Goal: Task Accomplishment & Management: Use online tool/utility

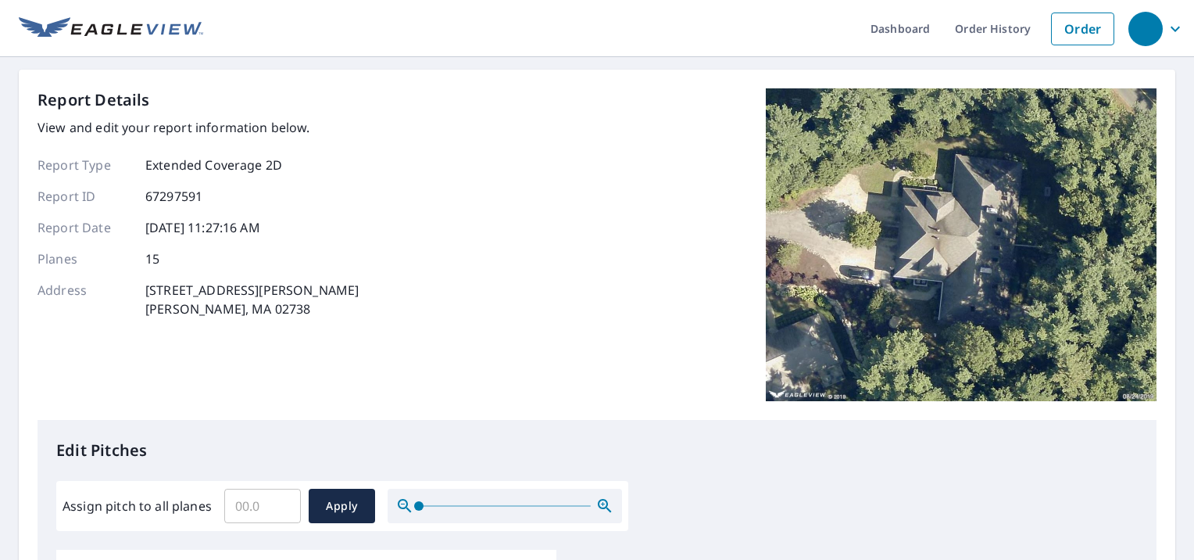
scroll to position [156, 0]
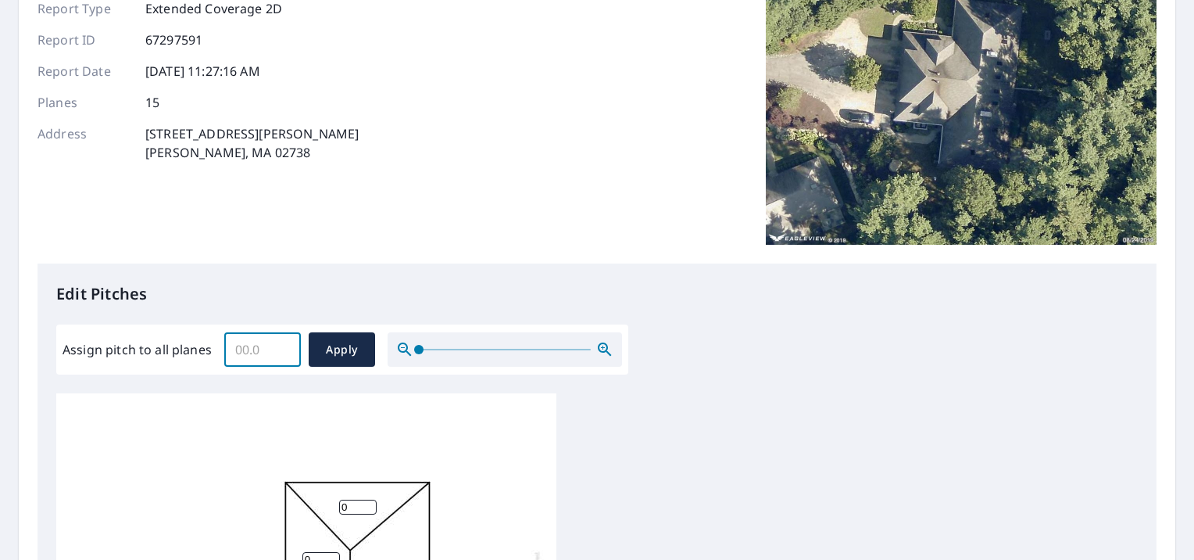
click at [257, 351] on input "Assign pitch to all planes" at bounding box center [262, 349] width 77 height 44
type input "10"
click at [331, 353] on span "Apply" at bounding box center [341, 350] width 41 height 20
type input "10"
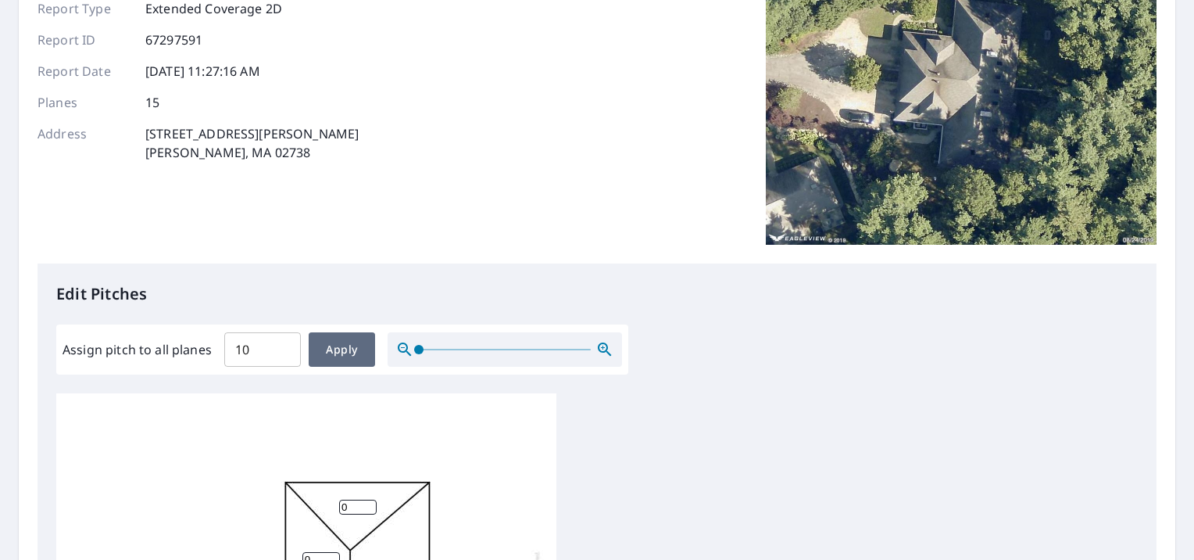
type input "10"
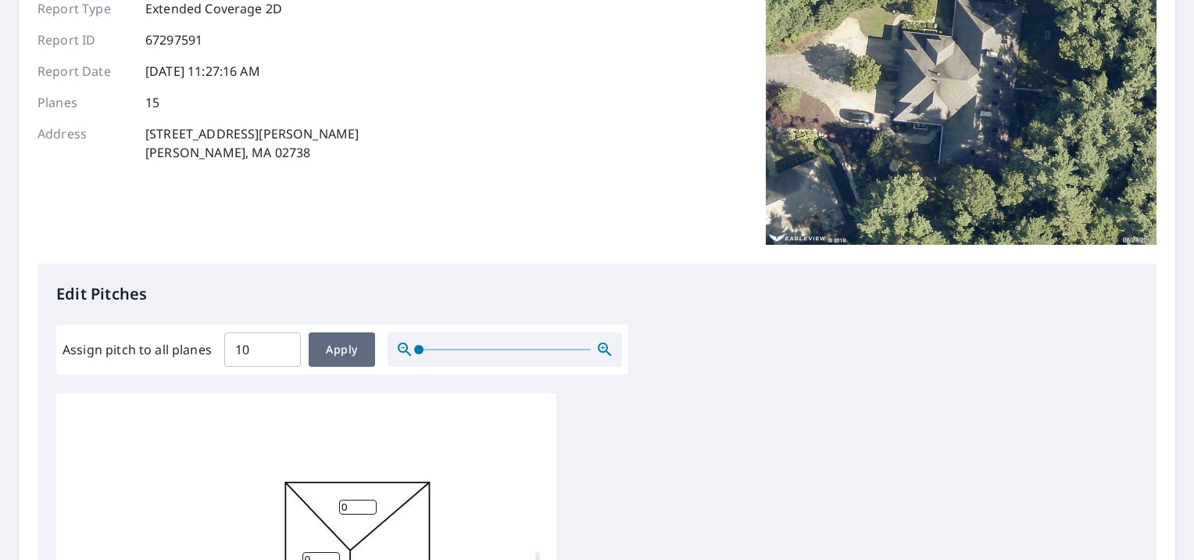
type input "10"
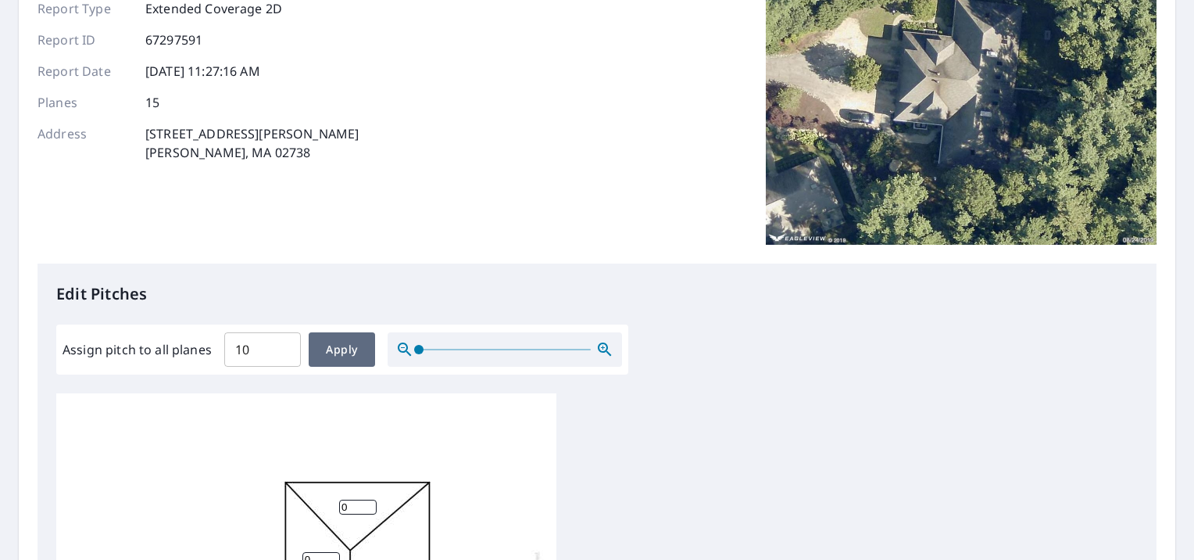
type input "10"
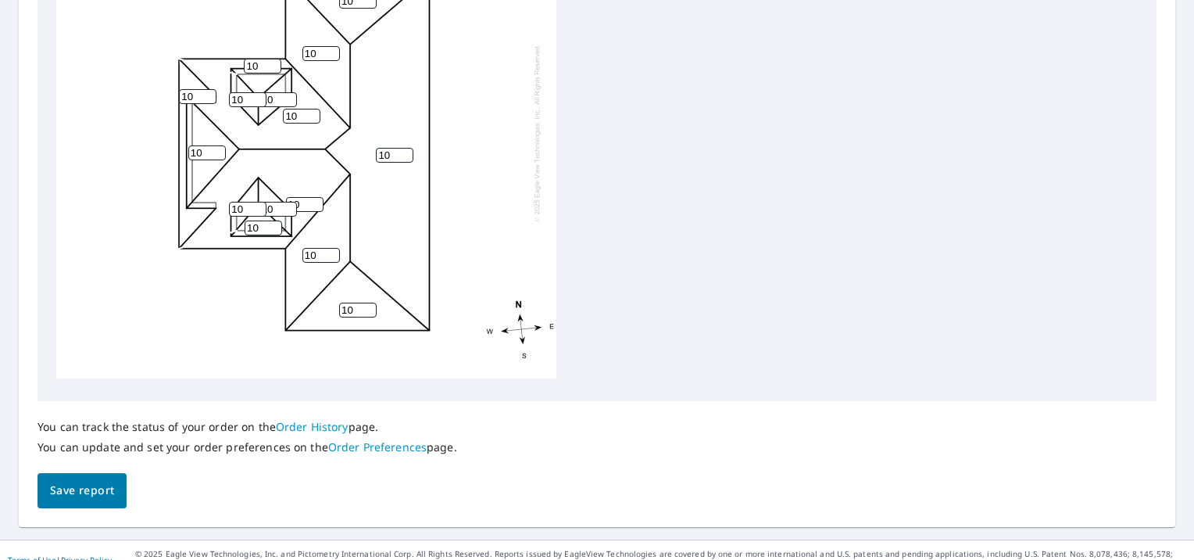
scroll to position [677, 0]
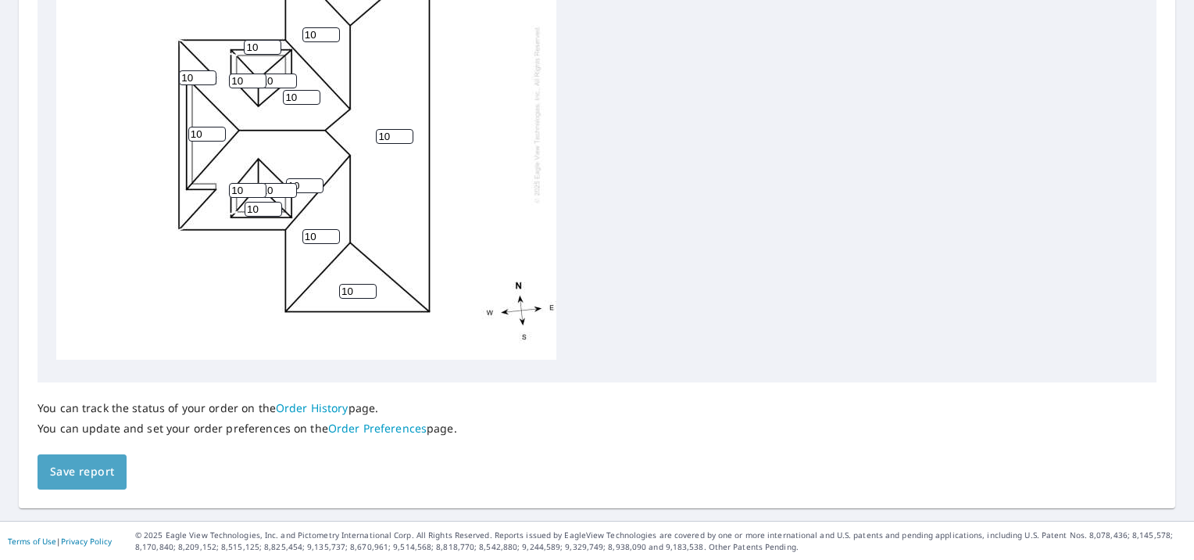
click at [92, 469] on span "Save report" at bounding box center [82, 472] width 64 height 20
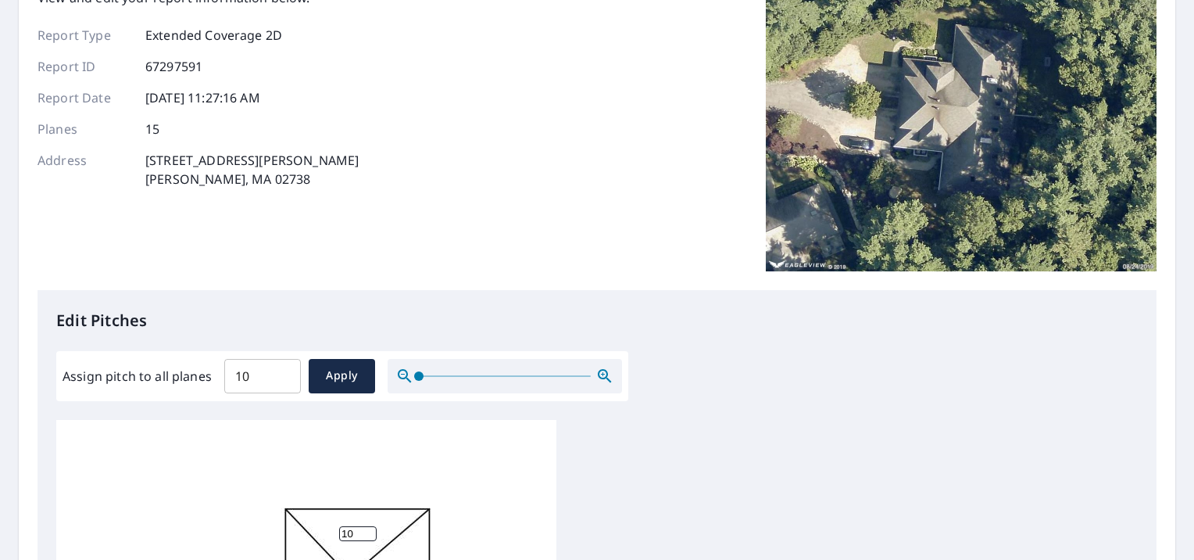
scroll to position [0, 0]
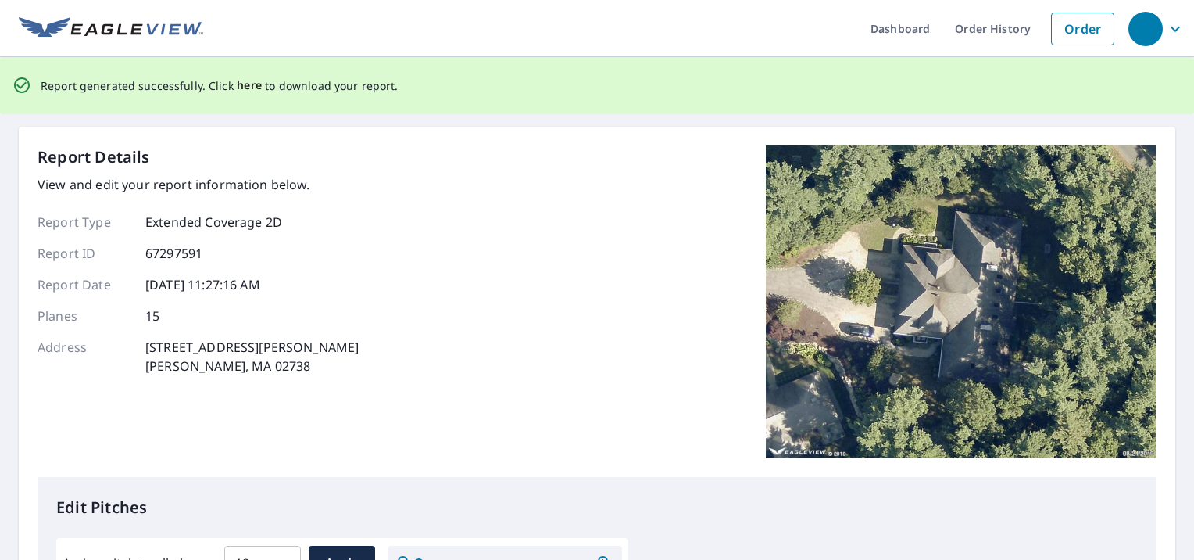
click at [245, 87] on span "here" at bounding box center [250, 86] width 26 height 20
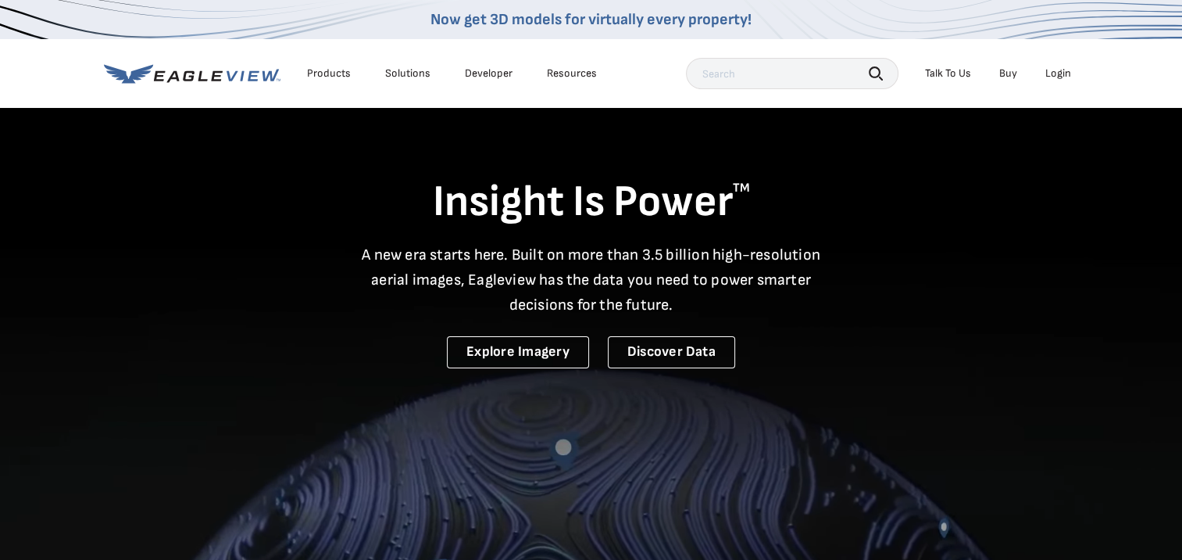
click at [1057, 73] on div "Login" at bounding box center [1059, 73] width 26 height 14
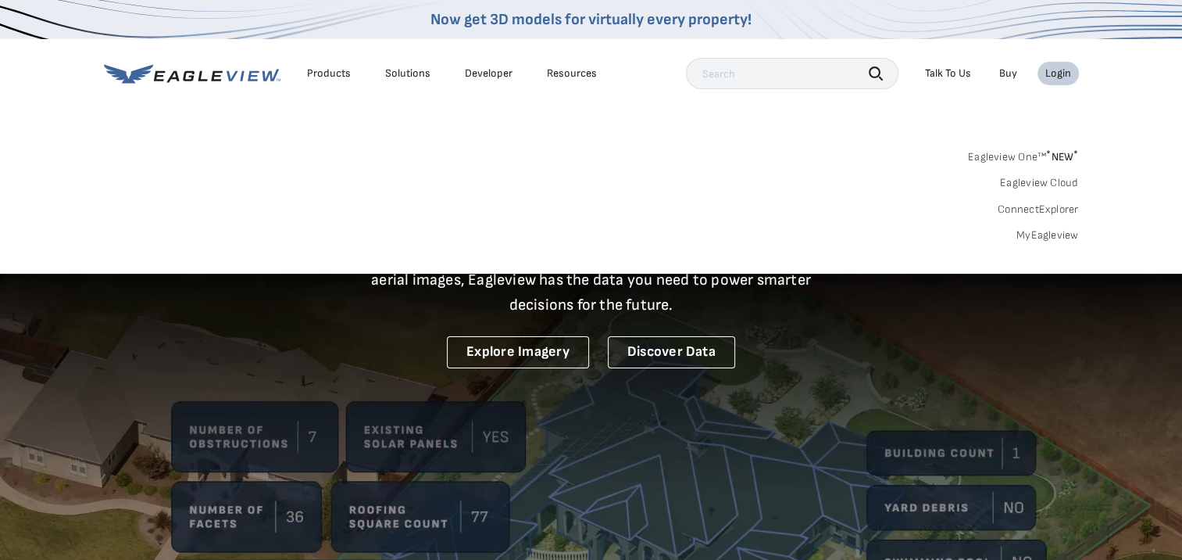
click at [1067, 232] on link "MyEagleview" at bounding box center [1048, 235] width 63 height 14
